Goal: Task Accomplishment & Management: Manage account settings

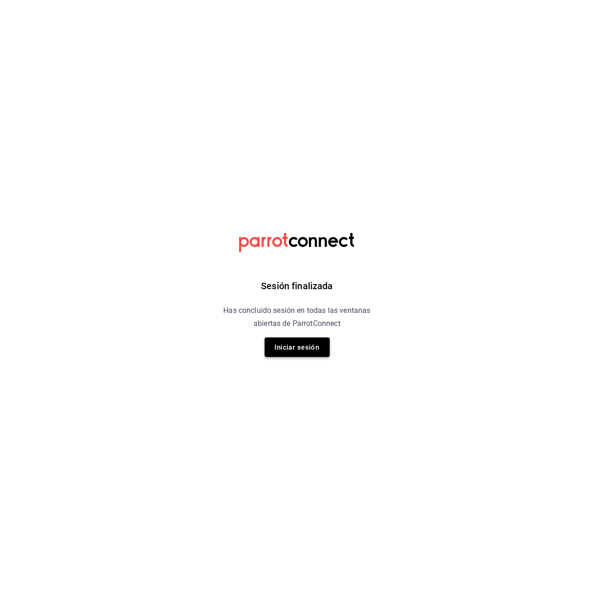
click at [298, 343] on button "Iniciar sesión" at bounding box center [297, 348] width 65 height 20
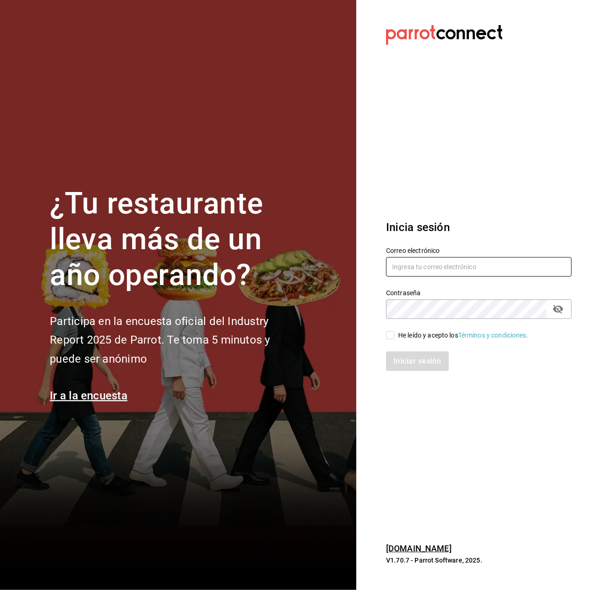
click at [425, 267] on input "text" at bounding box center [479, 267] width 186 height 20
type input "uribe.natalia2004@gmail.com"
click at [386, 334] on input "He leído y acepto los Términos y condiciones." at bounding box center [390, 335] width 8 height 8
checkbox input "true"
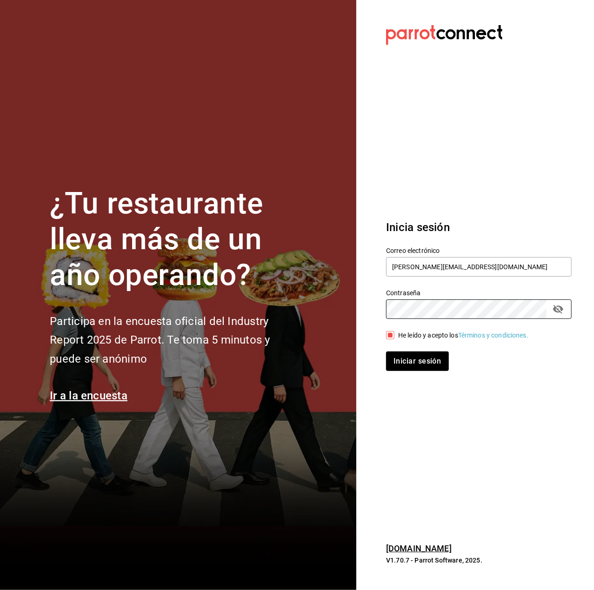
click at [386, 352] on button "Iniciar sesión" at bounding box center [417, 362] width 62 height 20
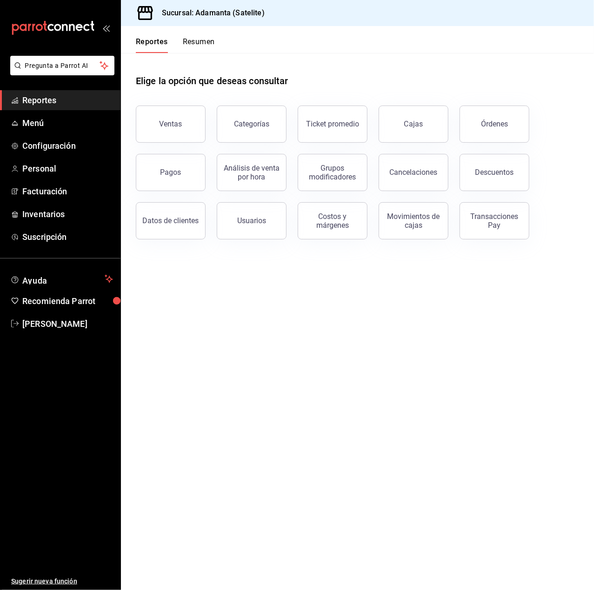
click at [192, 45] on button "Resumen" at bounding box center [199, 45] width 32 height 16
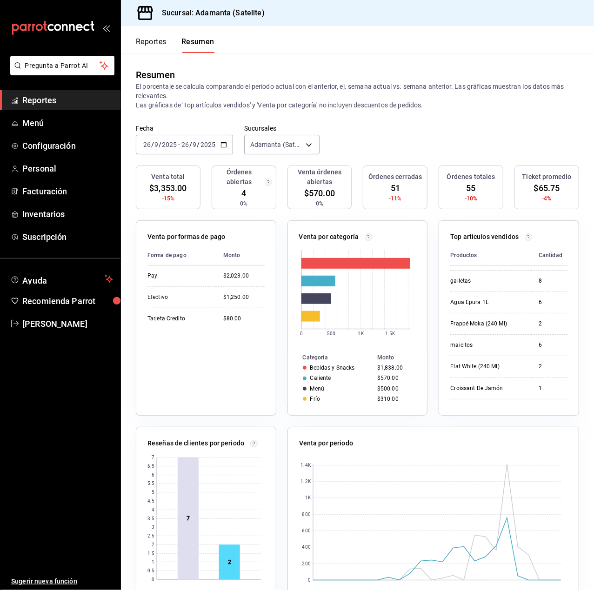
scroll to position [124, 0]
